Goal: Task Accomplishment & Management: Manage account settings

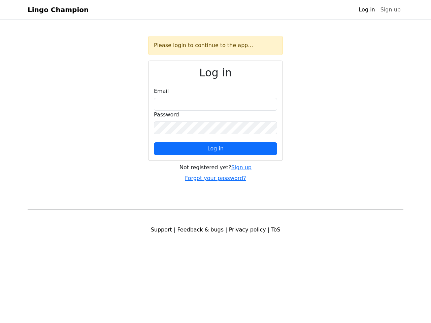
click at [216, 149] on span "Log in" at bounding box center [216, 149] width 16 height 6
